Goal: Find specific page/section: Find specific page/section

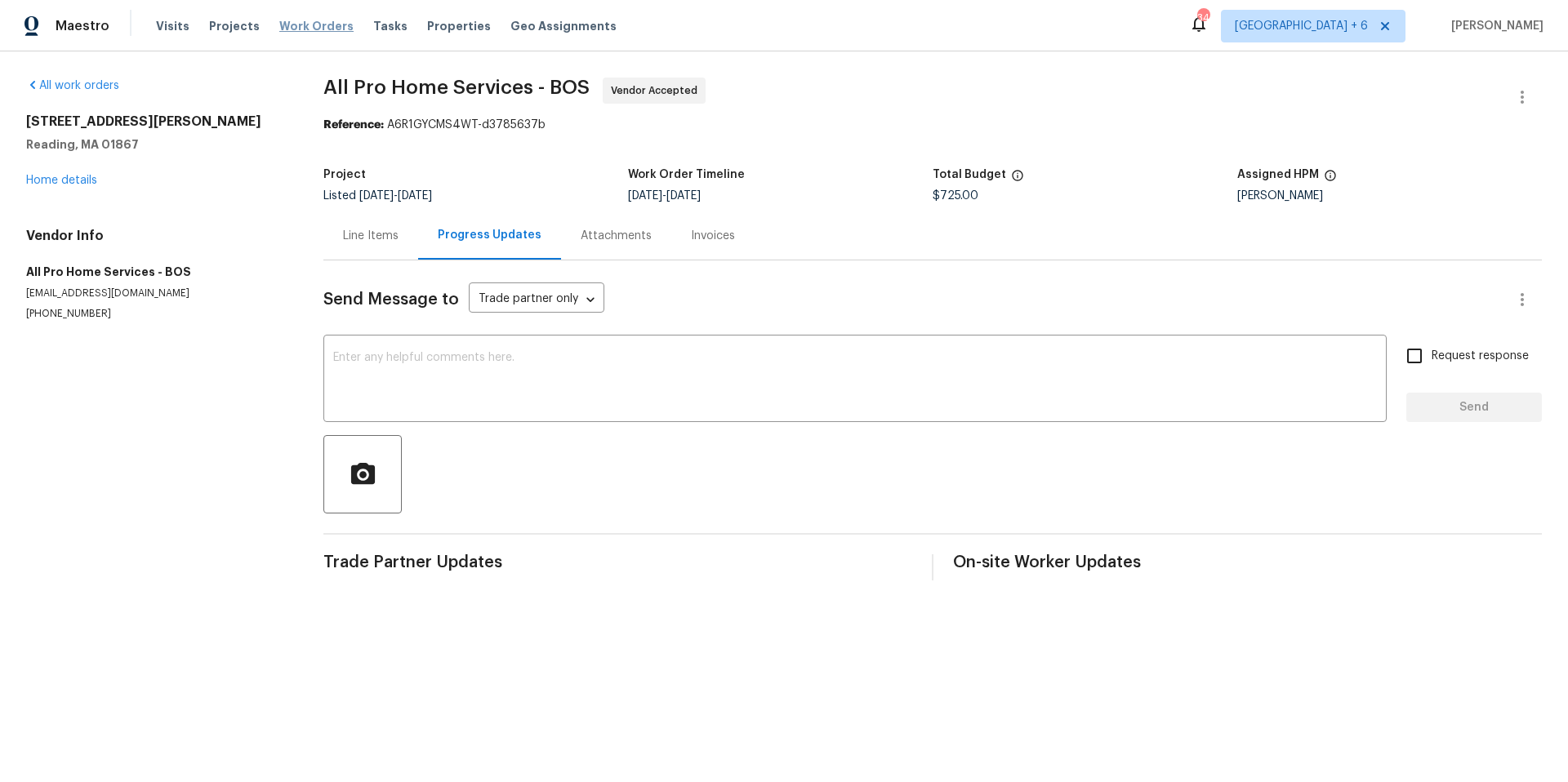
click at [297, 22] on span "Work Orders" at bounding box center [316, 25] width 74 height 16
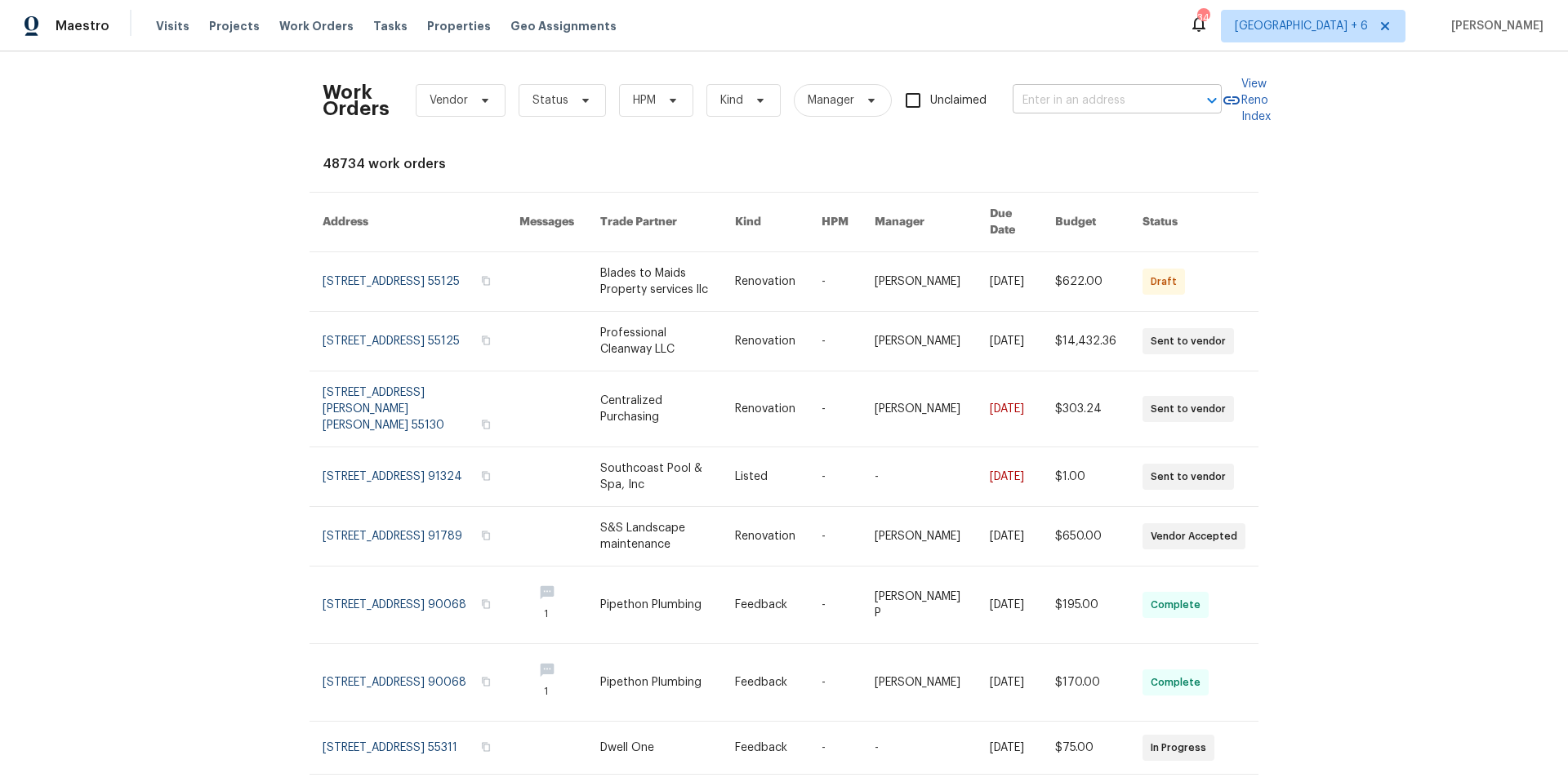
click at [1121, 95] on input "text" at bounding box center [1094, 100] width 163 height 25
type input "11421 [PERSON_NAME]"
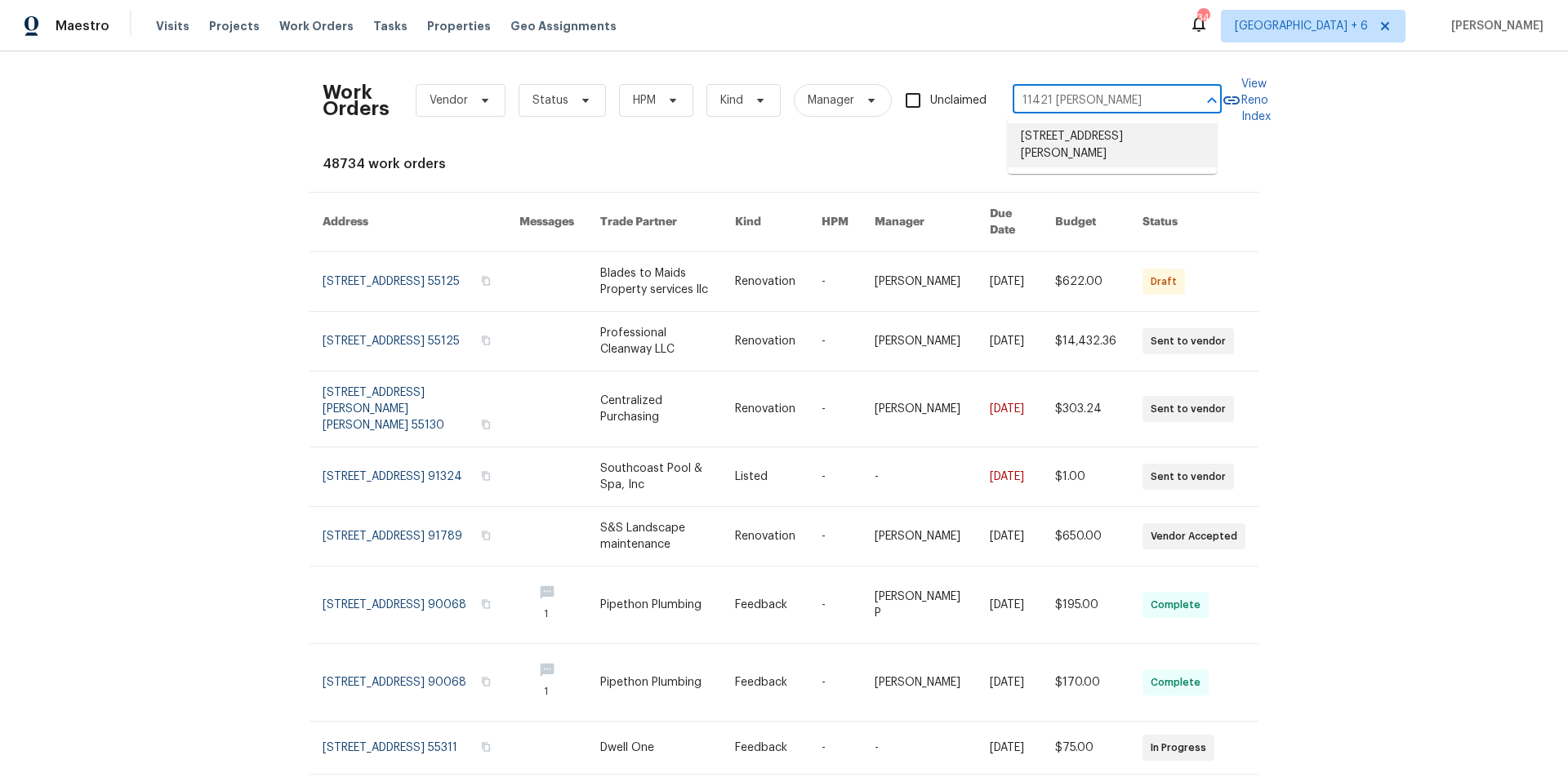
click at [1160, 138] on li "[STREET_ADDRESS][PERSON_NAME]" at bounding box center [1112, 145] width 209 height 44
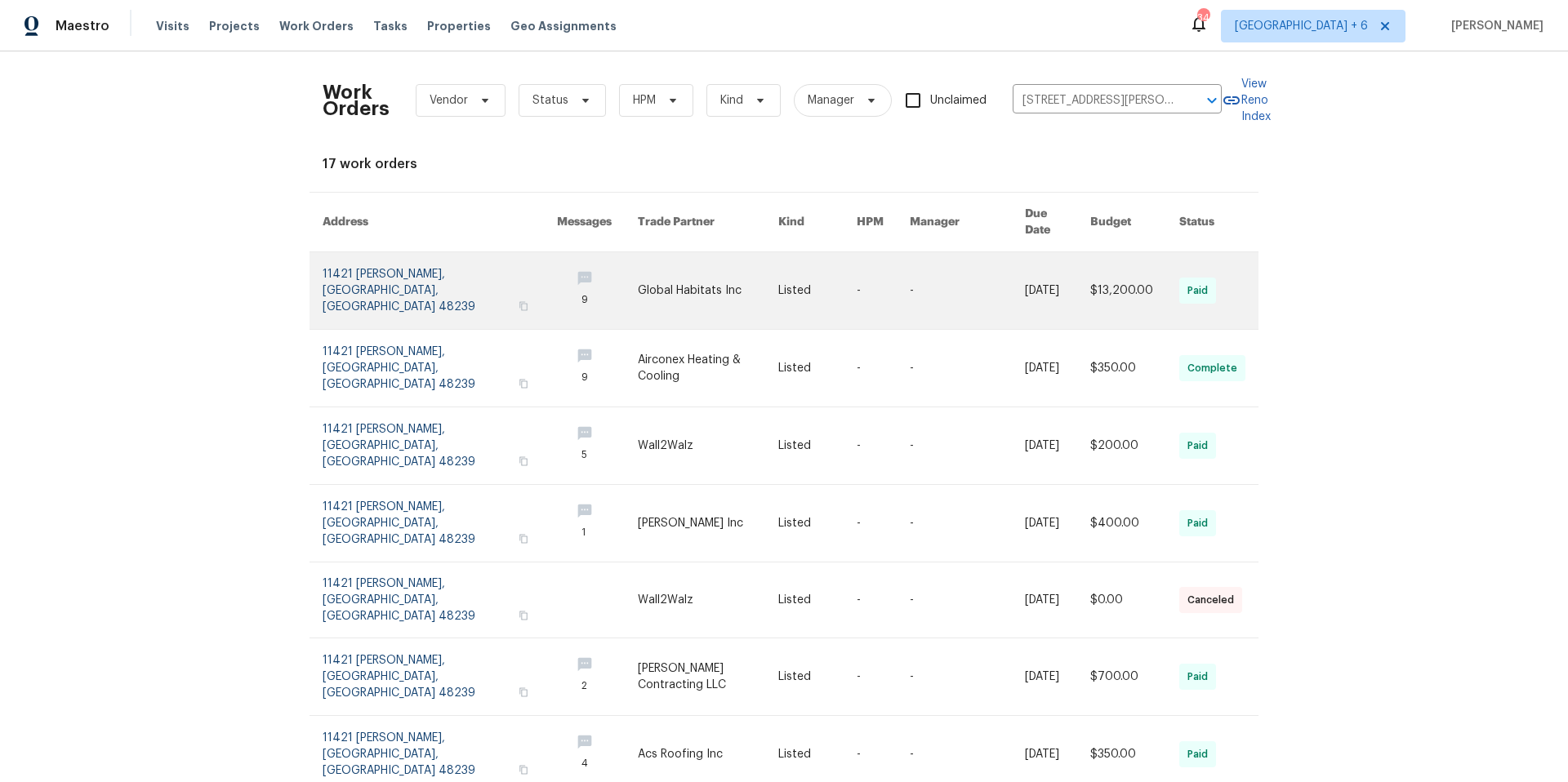
click at [356, 278] on link at bounding box center [440, 290] width 235 height 77
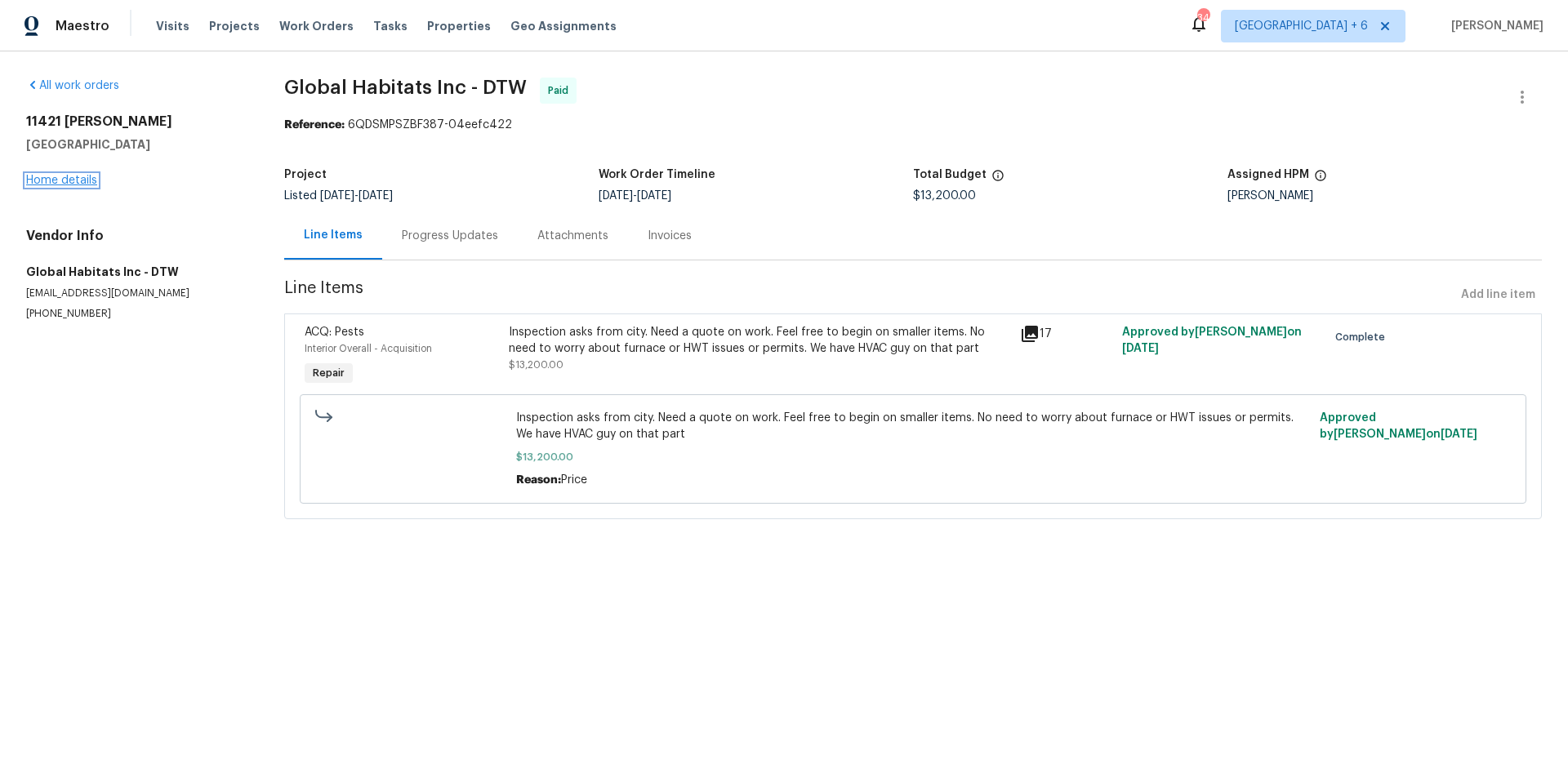
click at [64, 183] on link "Home details" at bounding box center [62, 181] width 71 height 12
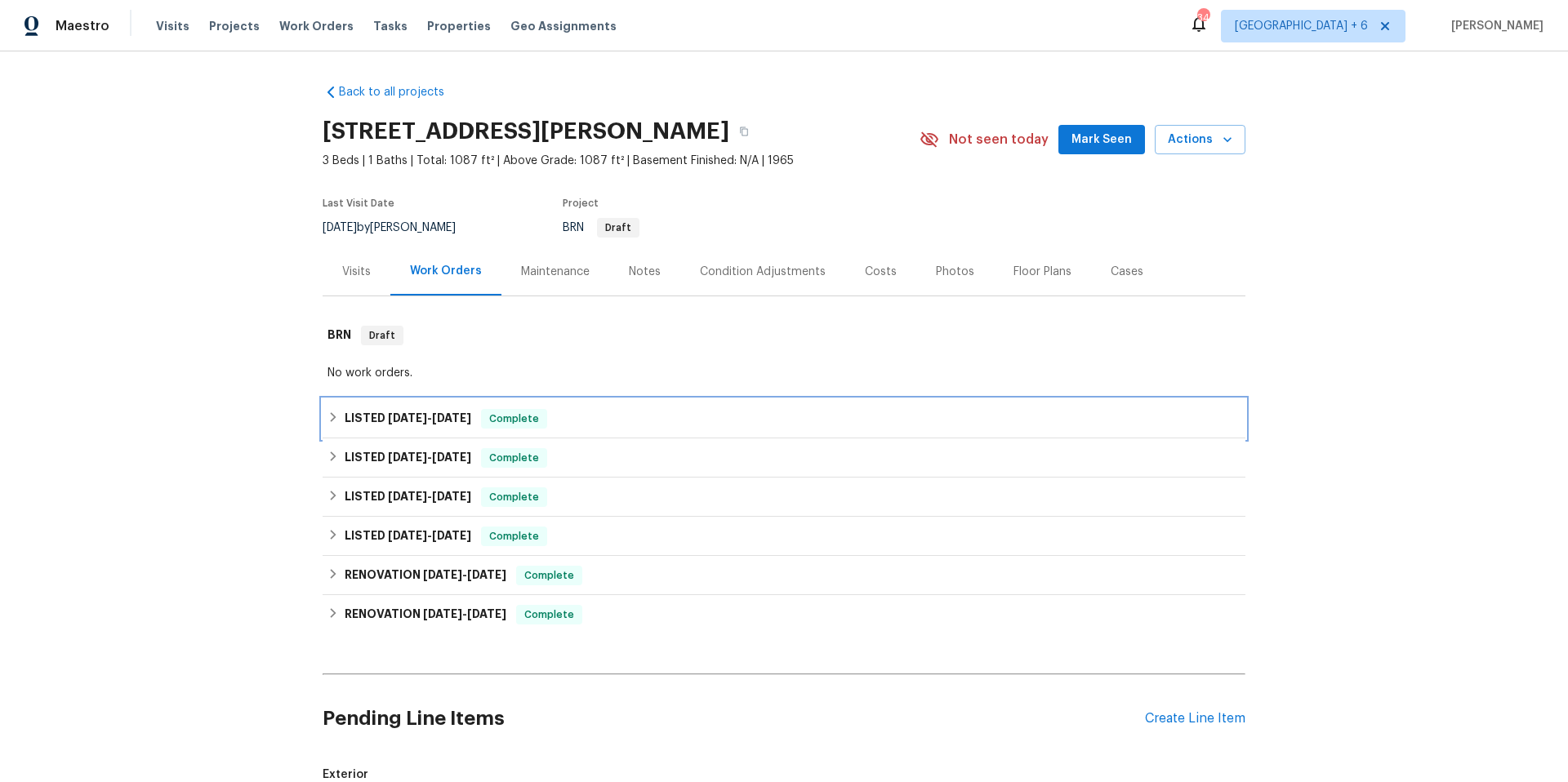
click at [329, 416] on icon at bounding box center [333, 418] width 12 height 12
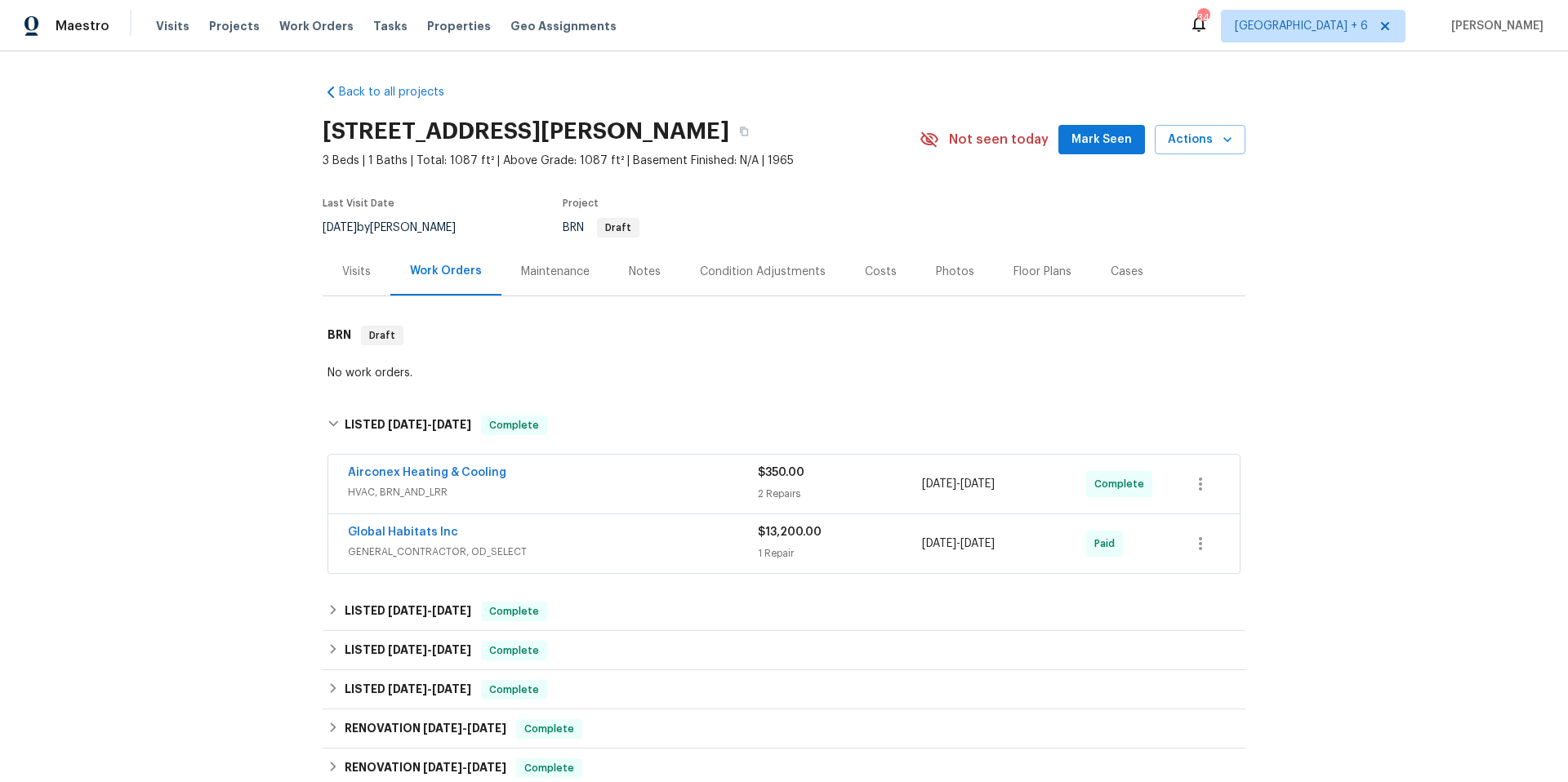
click at [632, 535] on div "Global Habitats Inc" at bounding box center [553, 533] width 410 height 19
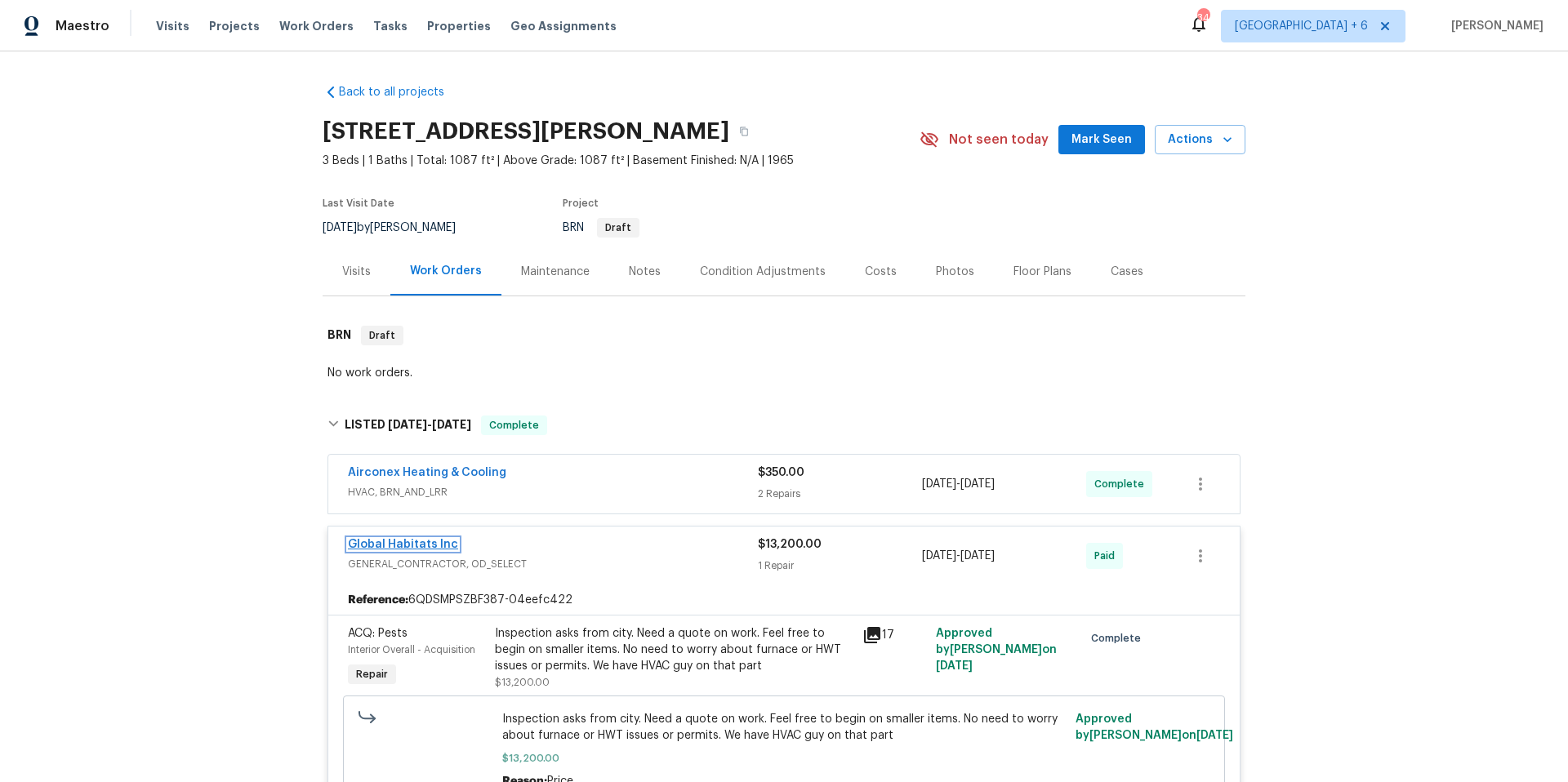
click at [441, 544] on link "Global Habitats Inc" at bounding box center [403, 545] width 111 height 12
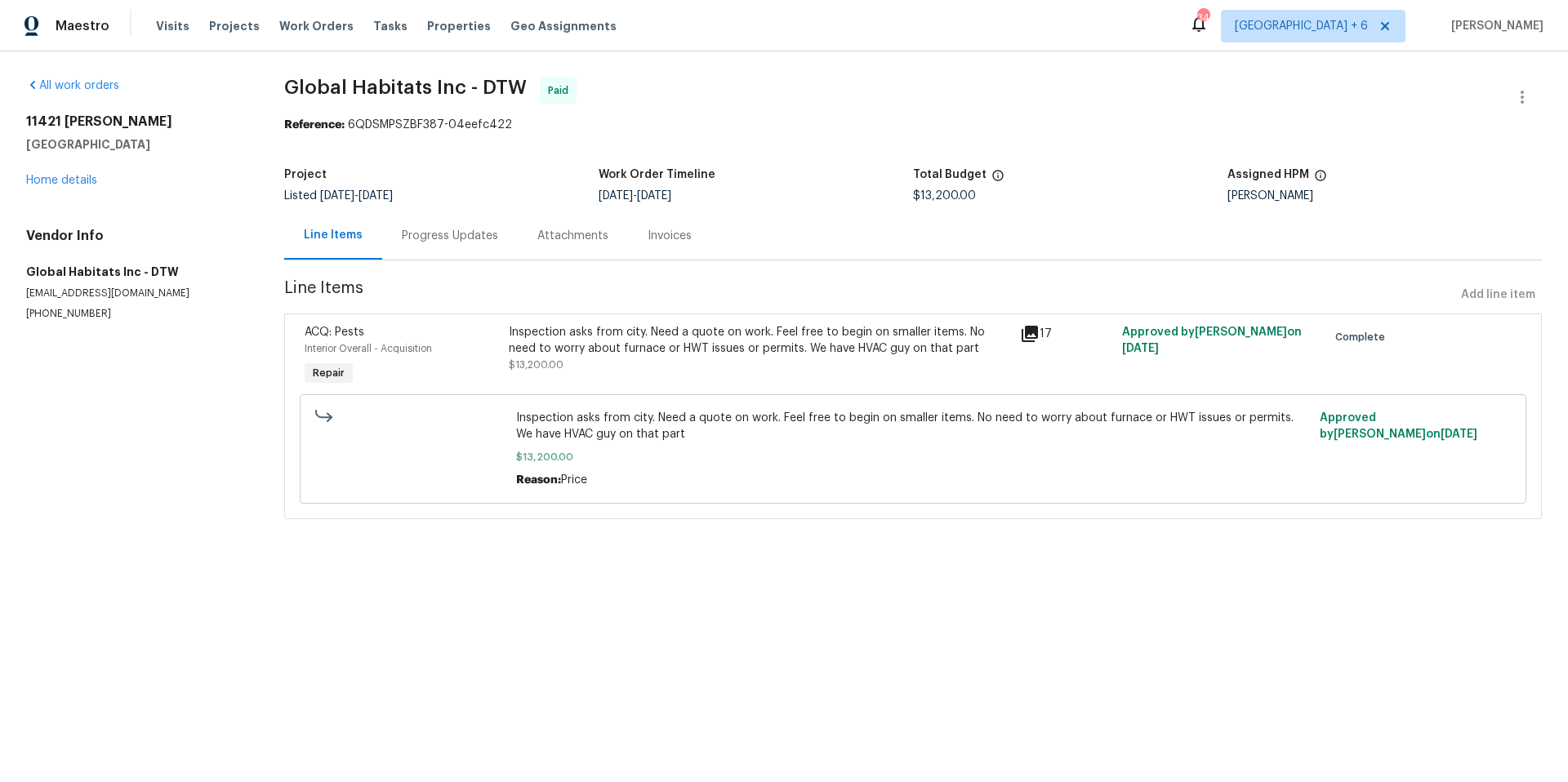
click at [449, 231] on div "Progress Updates" at bounding box center [450, 235] width 96 height 16
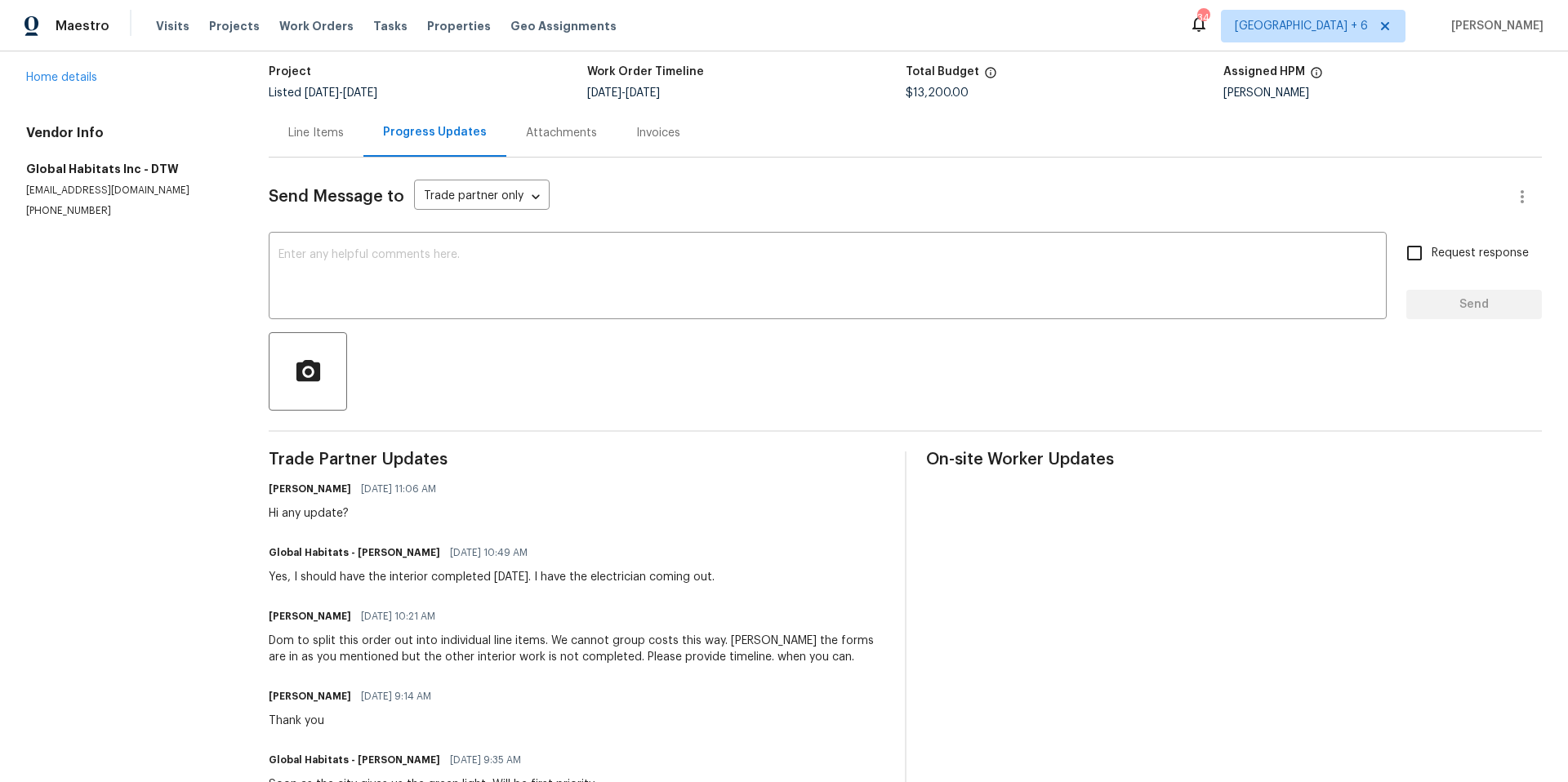
scroll to position [106, 0]
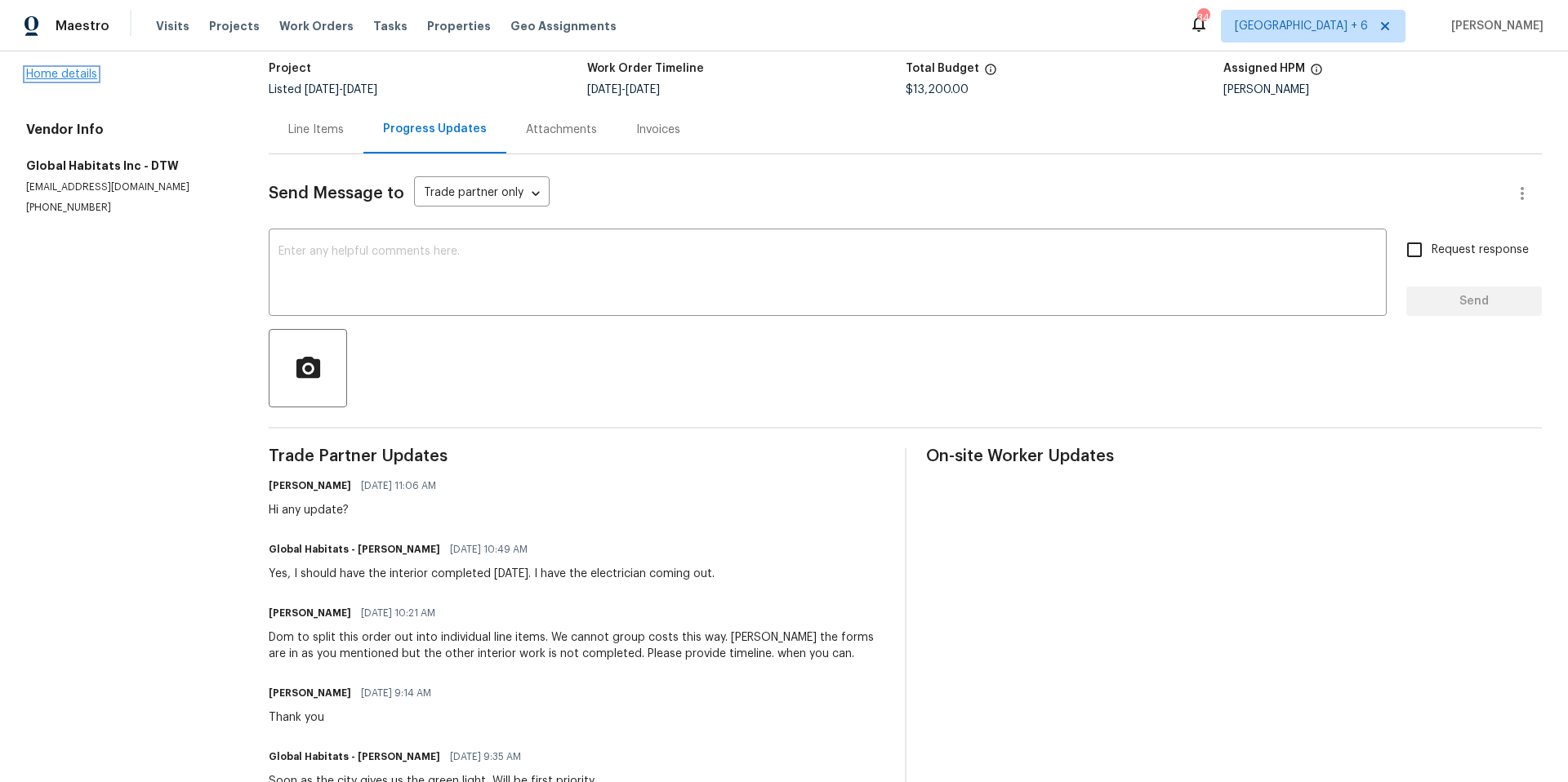
click at [52, 70] on link "Home details" at bounding box center [62, 74] width 71 height 12
